Goal: Information Seeking & Learning: Check status

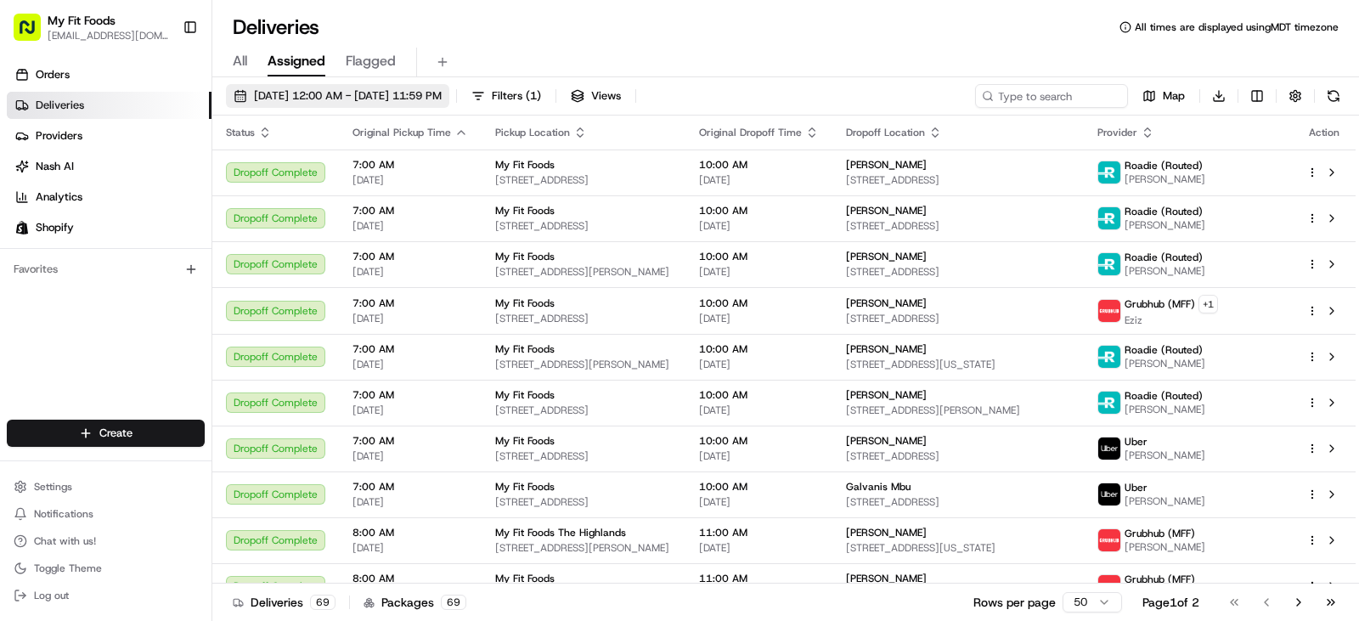
click at [386, 97] on span "[DATE] 12:00 AM - [DATE] 11:59 PM" at bounding box center [348, 95] width 188 height 15
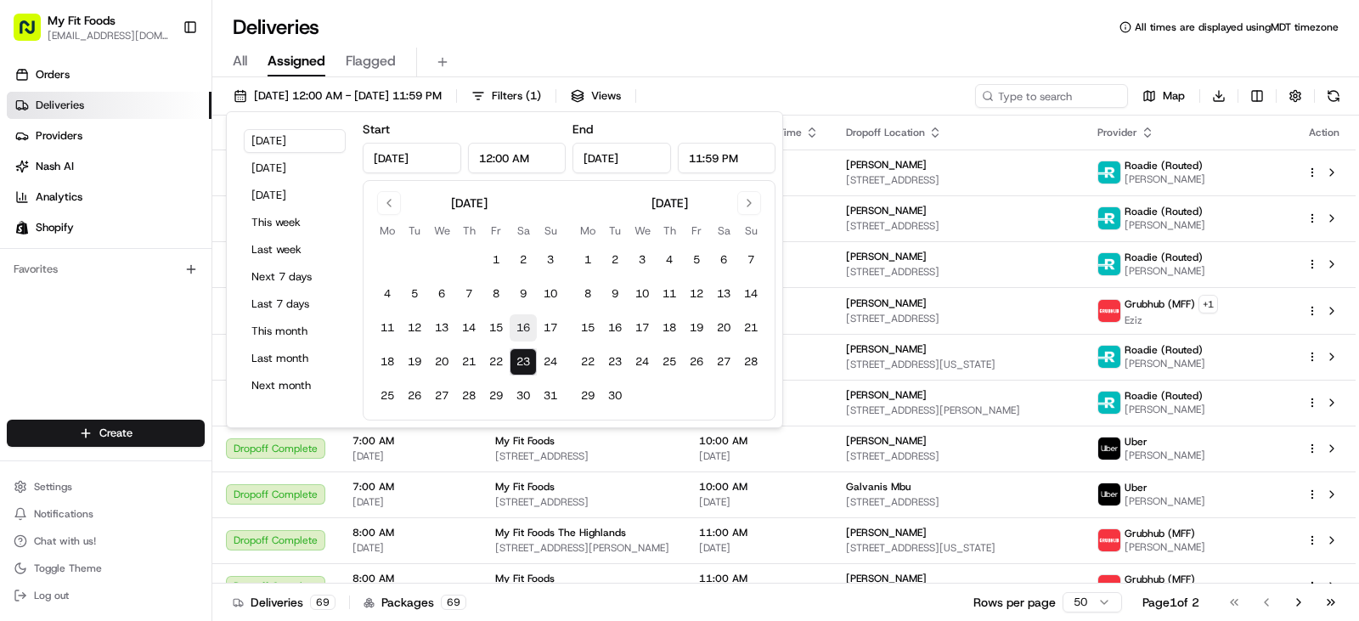
click at [525, 335] on button "16" at bounding box center [522, 327] width 27 height 27
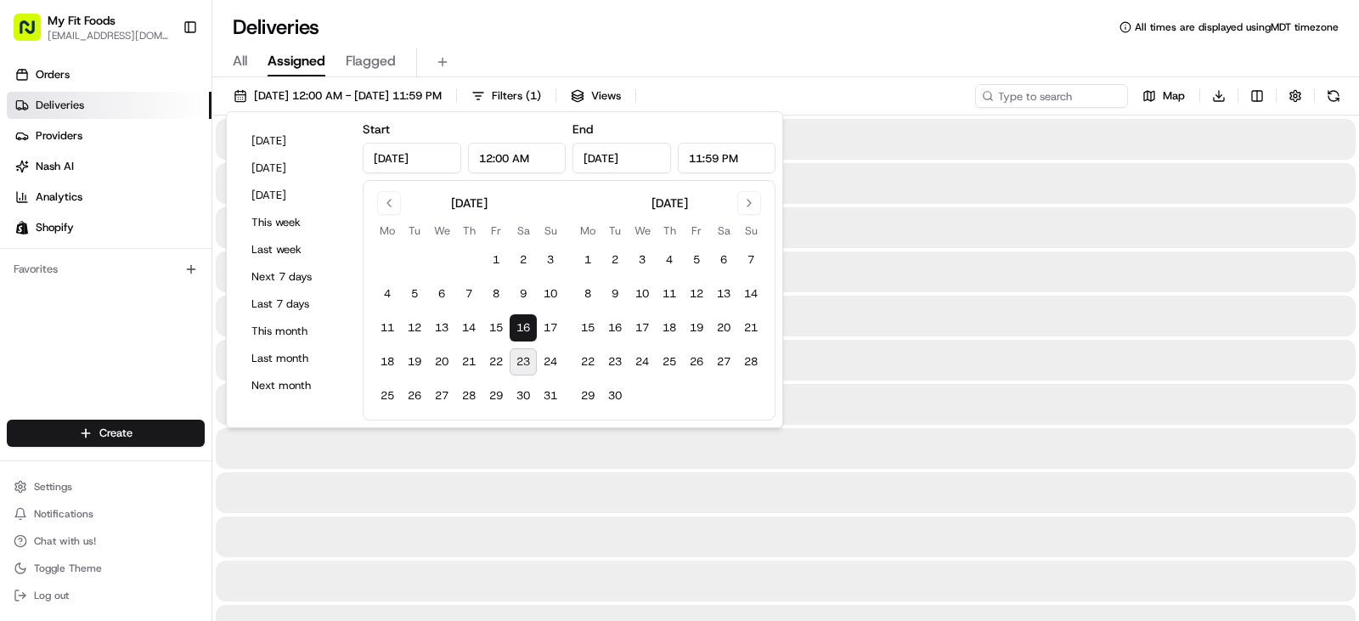
type input "[DATE]"
click at [525, 369] on button "23" at bounding box center [522, 361] width 27 height 27
type input "[DATE]"
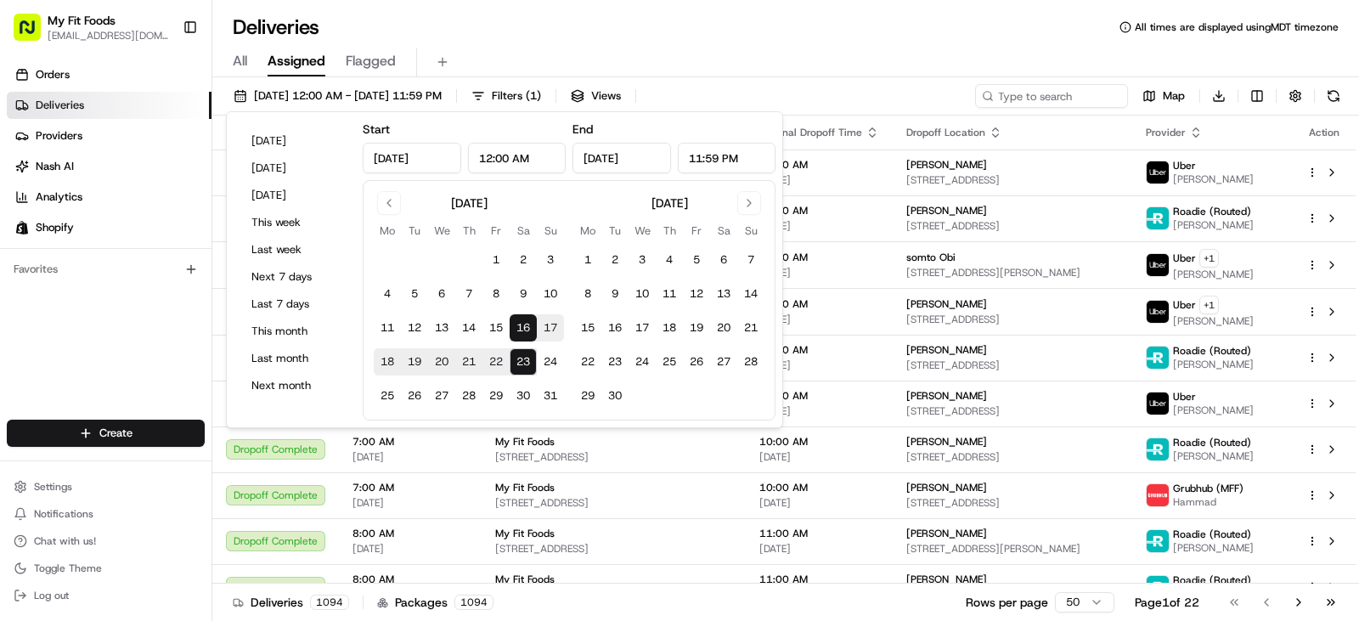
click at [711, 49] on div "All Assigned Flagged" at bounding box center [785, 63] width 1146 height 30
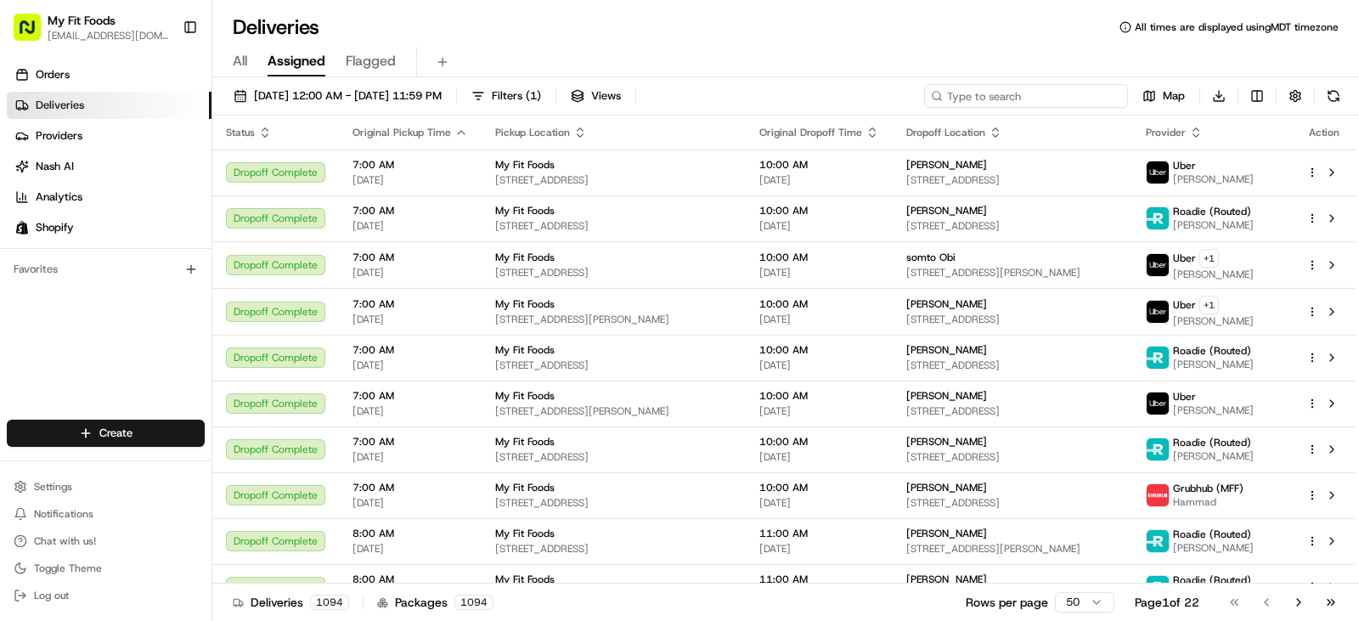
click at [1010, 104] on input at bounding box center [1026, 96] width 204 height 24
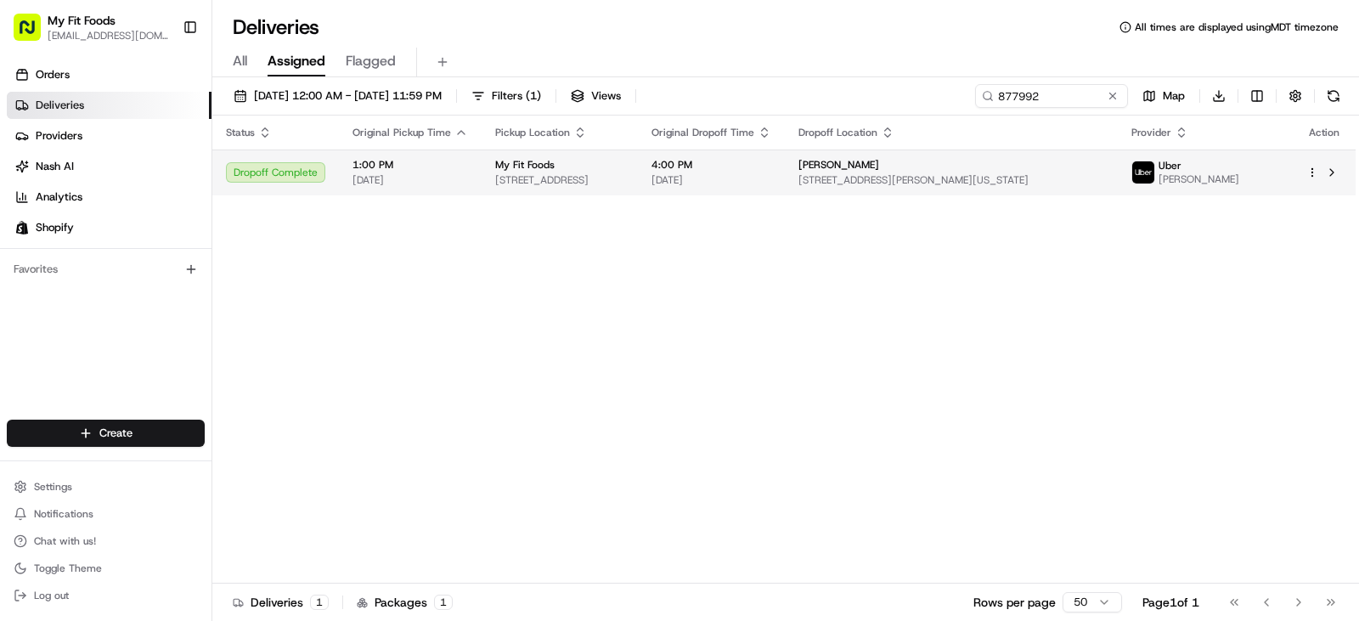
click at [971, 187] on span "[STREET_ADDRESS][PERSON_NAME][US_STATE]" at bounding box center [951, 180] width 306 height 14
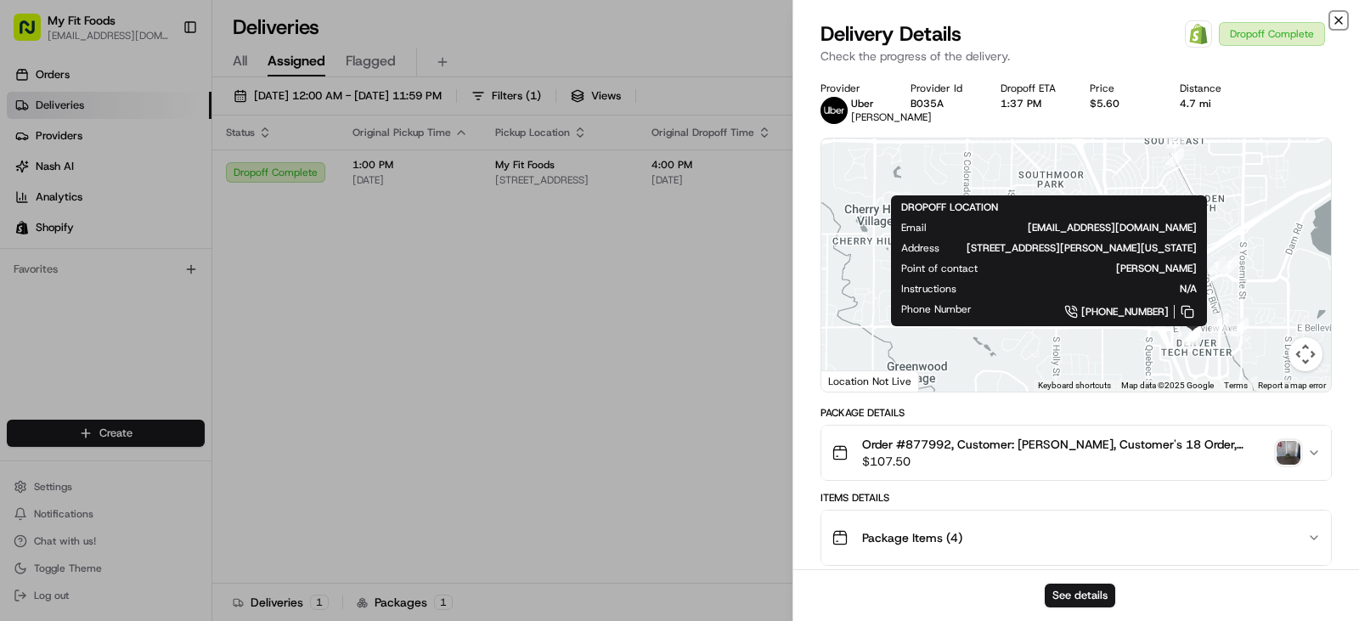
click at [1337, 18] on icon "button" at bounding box center [1338, 21] width 14 height 14
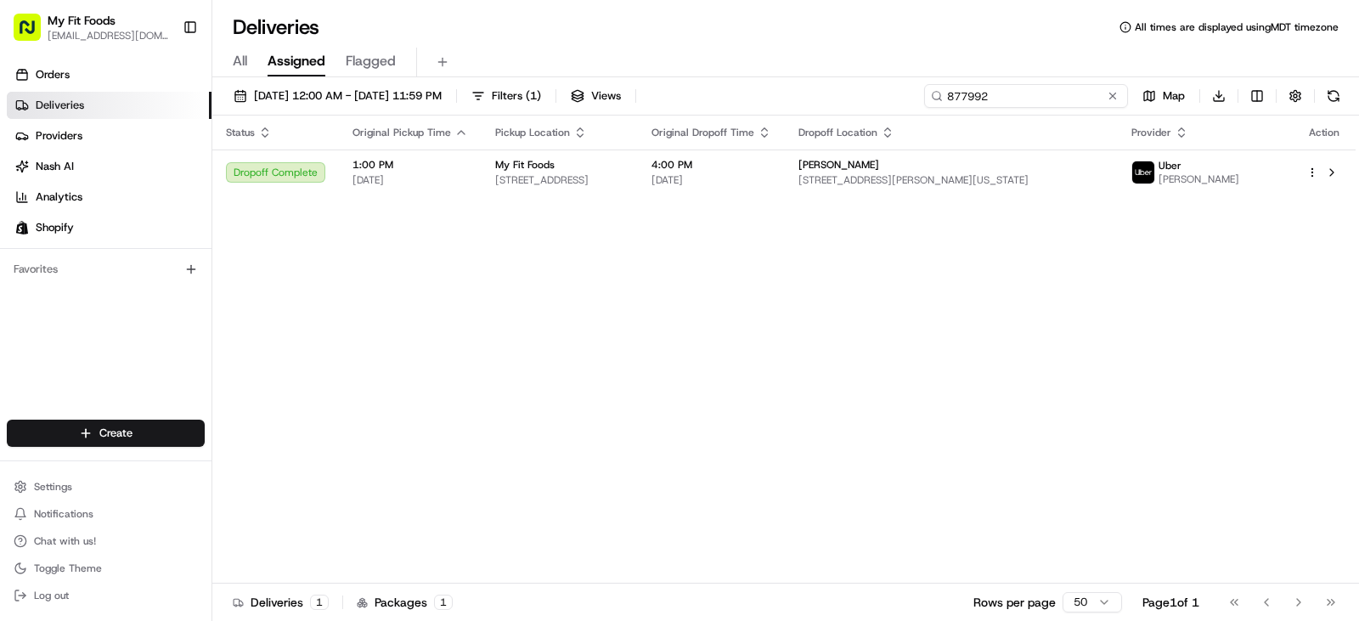
click at [1064, 97] on input "877992" at bounding box center [1026, 96] width 204 height 24
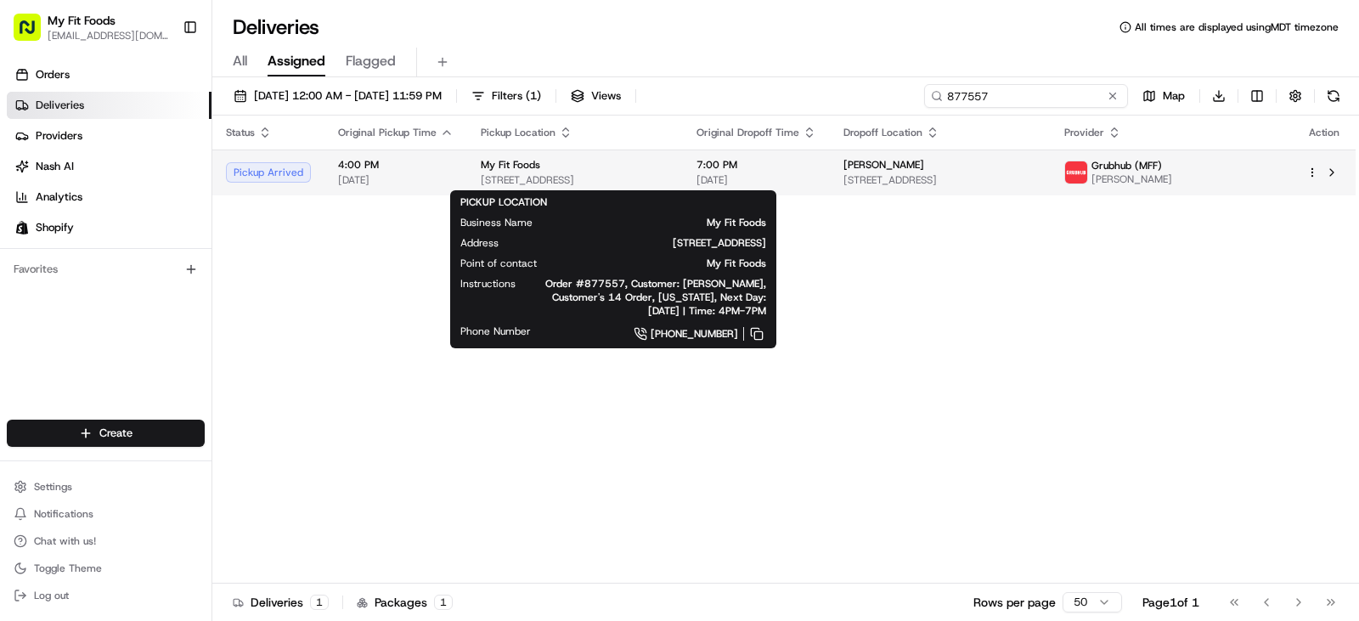
type input "877557"
click at [618, 172] on div "My Fit Foods" at bounding box center [575, 165] width 189 height 14
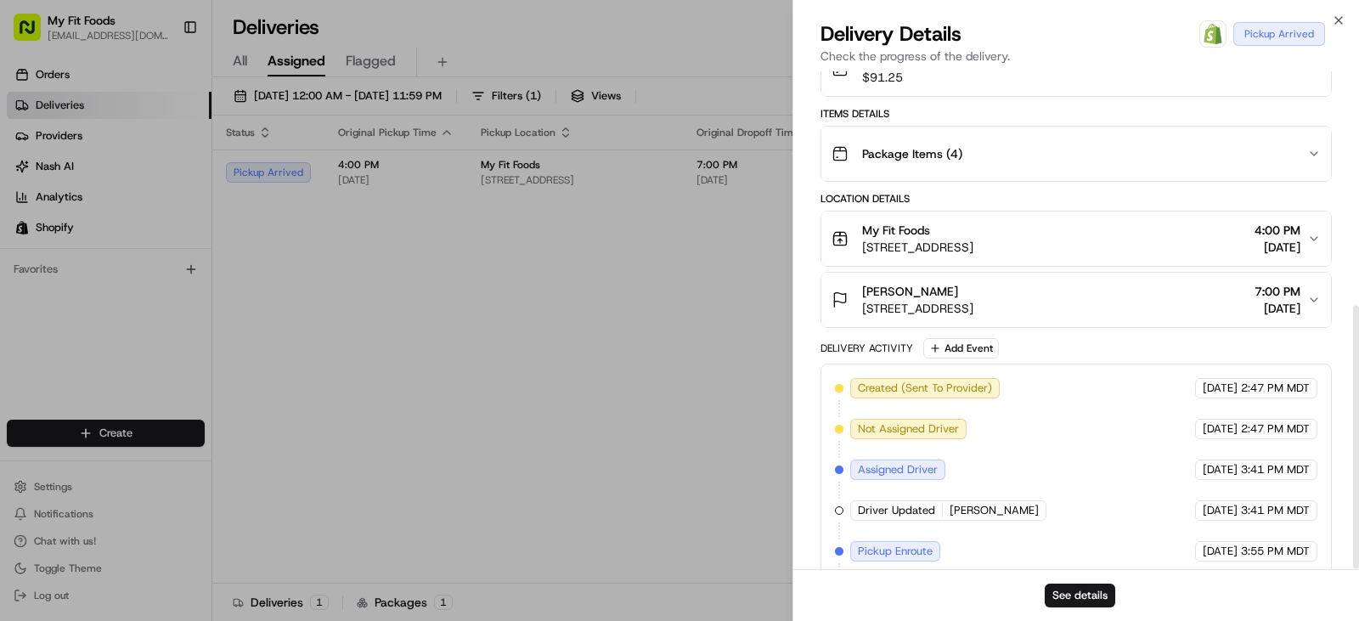
scroll to position [442, 0]
